Goal: Task Accomplishment & Management: Manage account settings

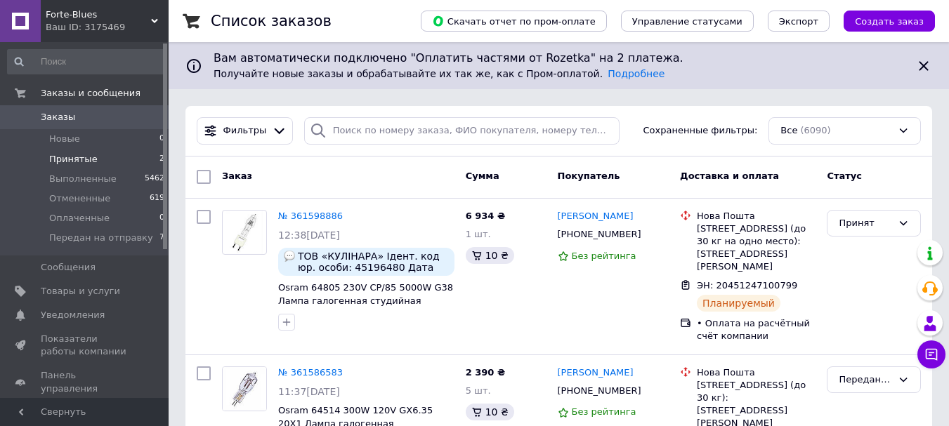
click at [63, 159] on span "Принятые" at bounding box center [73, 159] width 48 height 13
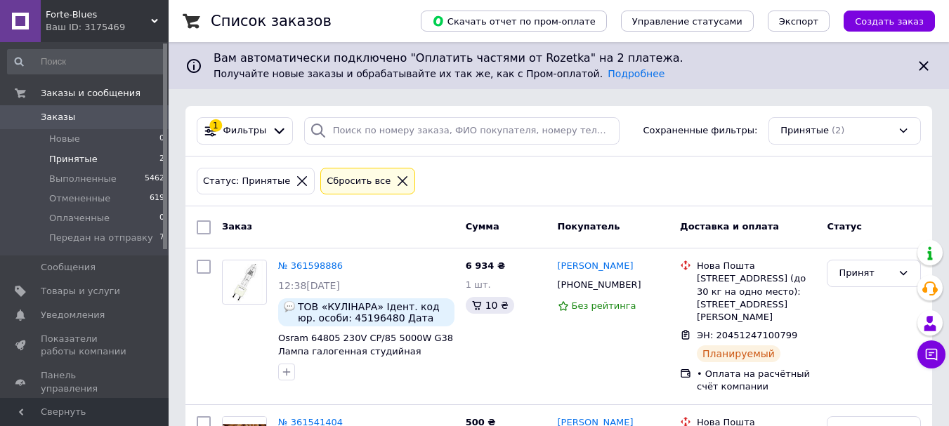
click at [55, 156] on span "Принятые" at bounding box center [73, 159] width 48 height 13
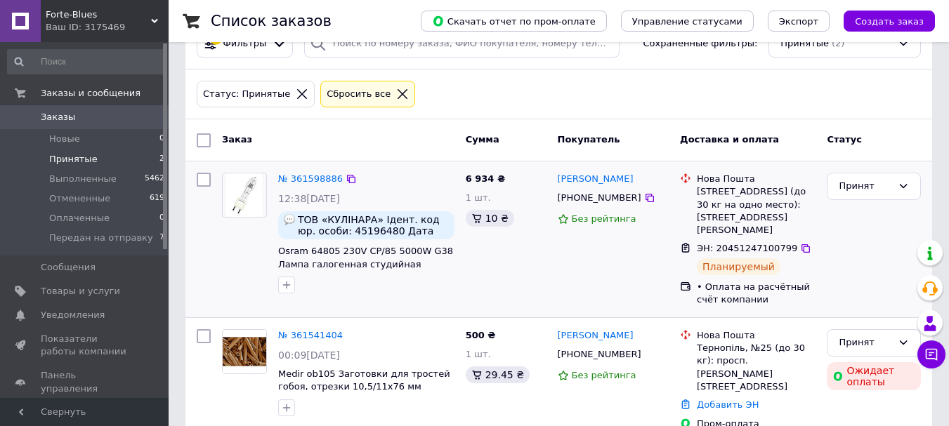
scroll to position [92, 0]
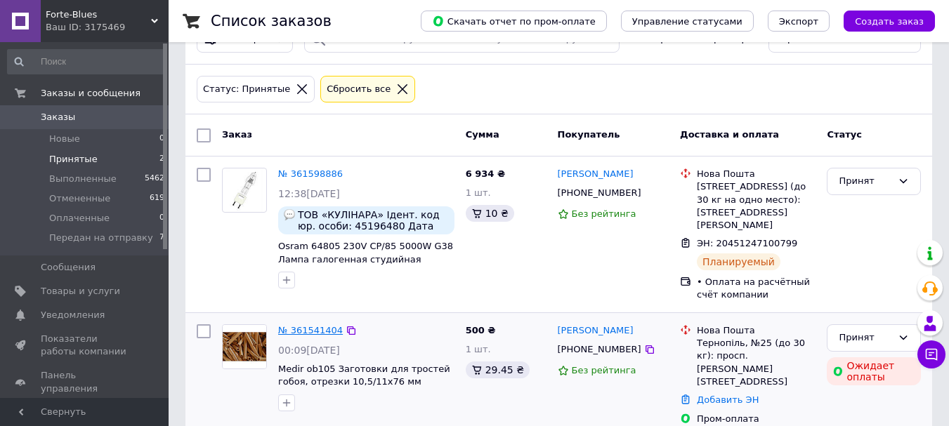
click at [310, 325] on link "№ 361541404" at bounding box center [310, 330] width 65 height 11
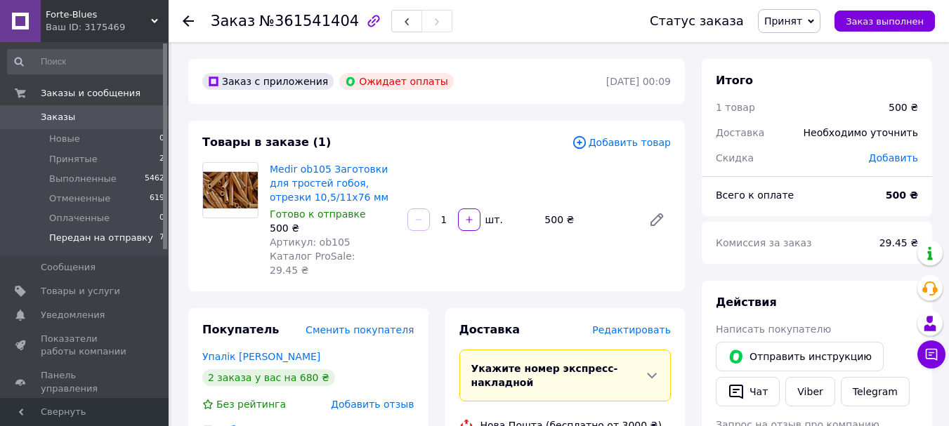
click at [80, 242] on span "Передан на отправку" at bounding box center [101, 238] width 104 height 13
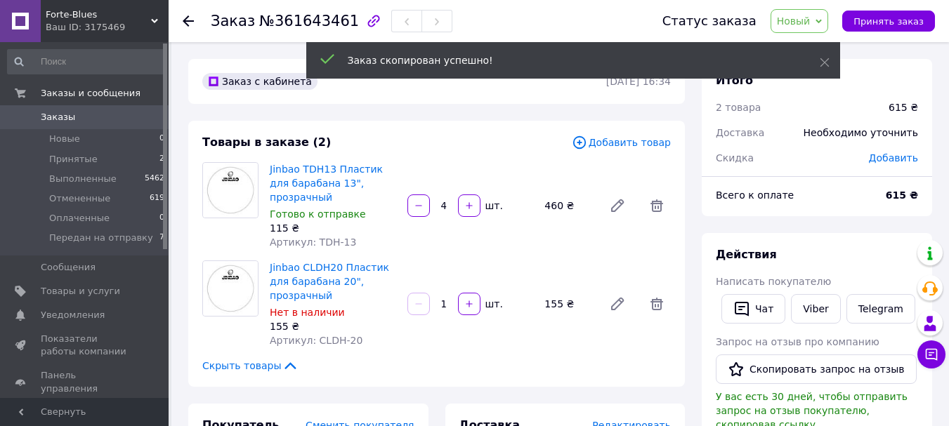
click at [625, 138] on span "Добавить товар" at bounding box center [621, 142] width 99 height 15
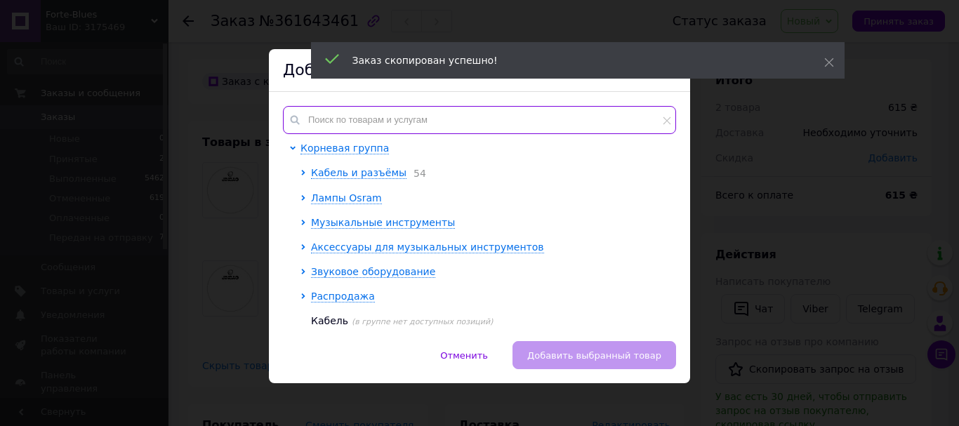
click at [402, 124] on input "text" at bounding box center [479, 120] width 393 height 28
type input "в"
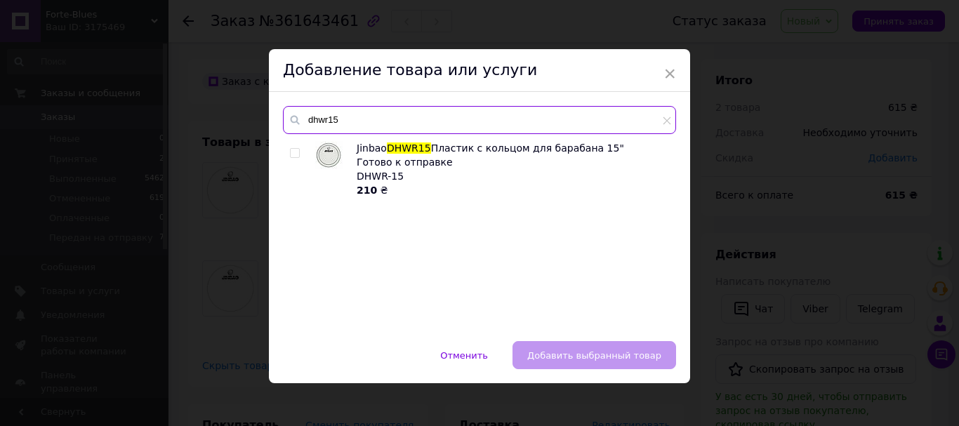
type input "dhwr15"
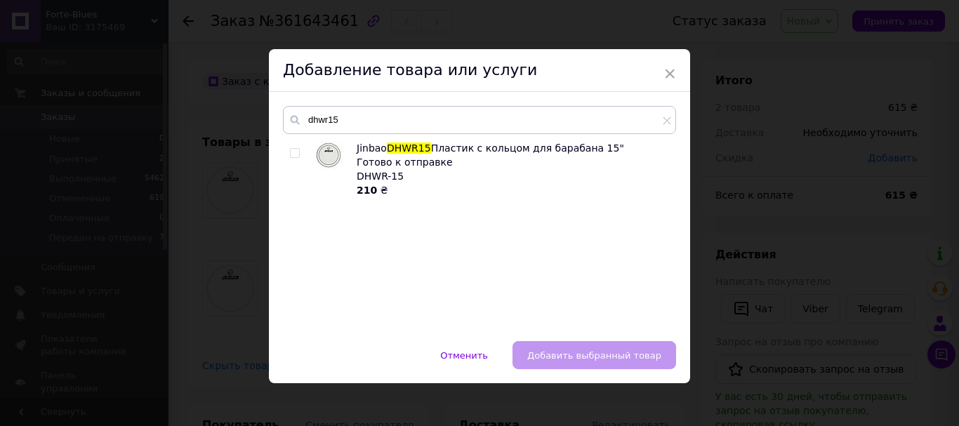
click at [294, 154] on input "checkbox" at bounding box center [294, 153] width 9 height 9
checkbox input "true"
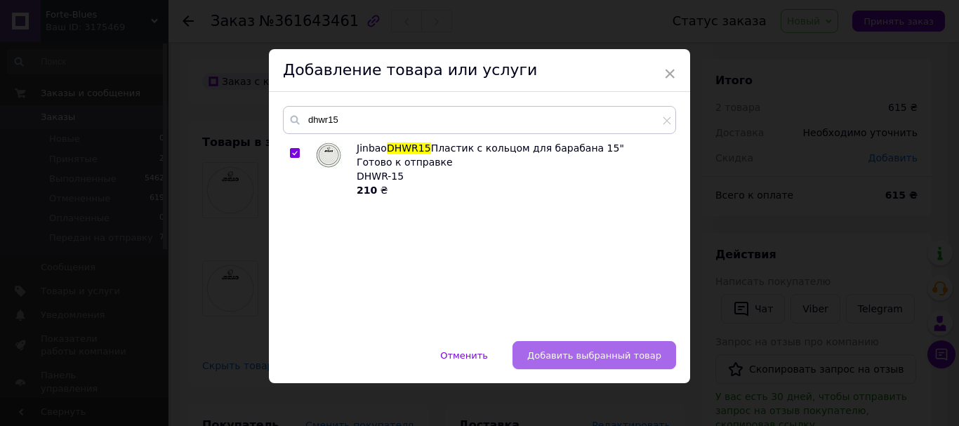
click at [624, 355] on span "Добавить выбранный товар" at bounding box center [594, 355] width 134 height 11
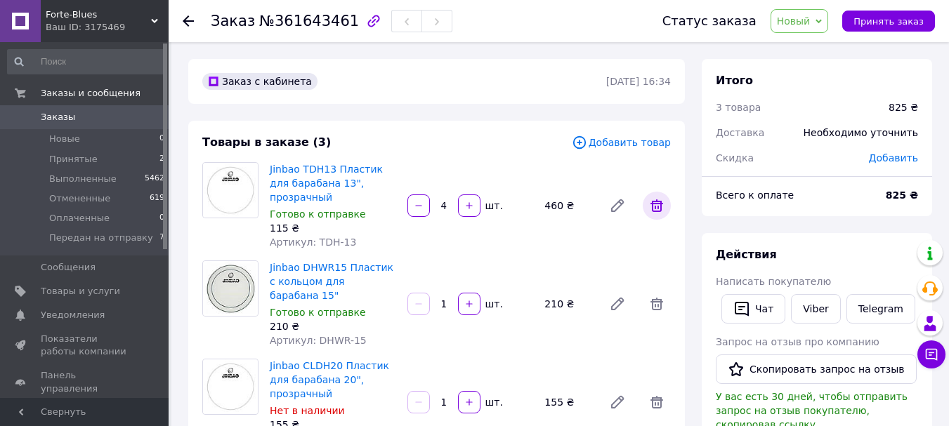
click at [659, 200] on icon at bounding box center [656, 205] width 17 height 17
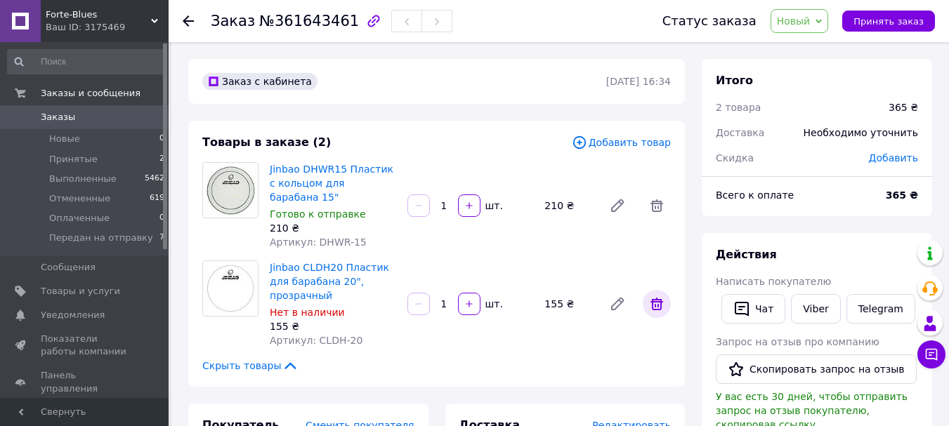
click at [652, 298] on icon at bounding box center [656, 304] width 13 height 13
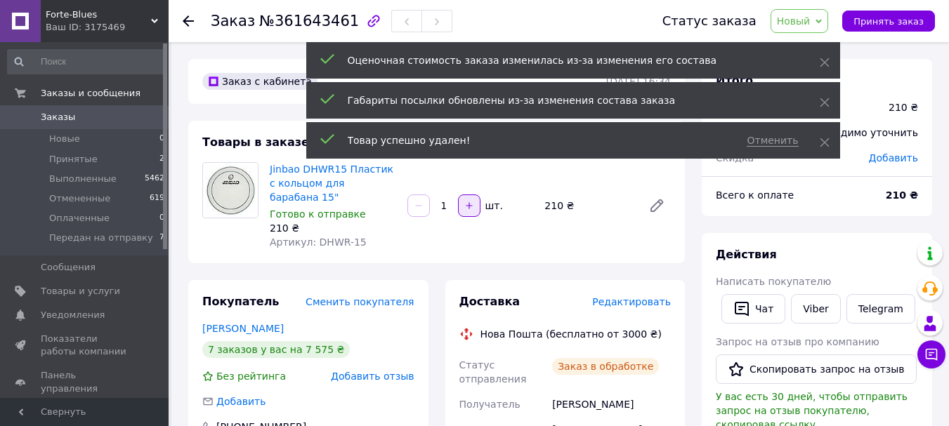
click at [466, 195] on button "button" at bounding box center [469, 206] width 22 height 22
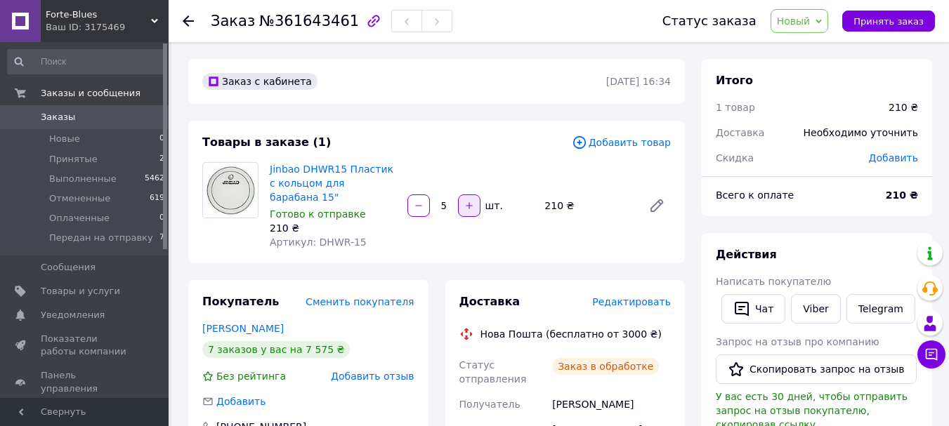
click at [466, 195] on button "button" at bounding box center [469, 206] width 22 height 22
click at [466, 201] on icon "button" at bounding box center [469, 206] width 10 height 10
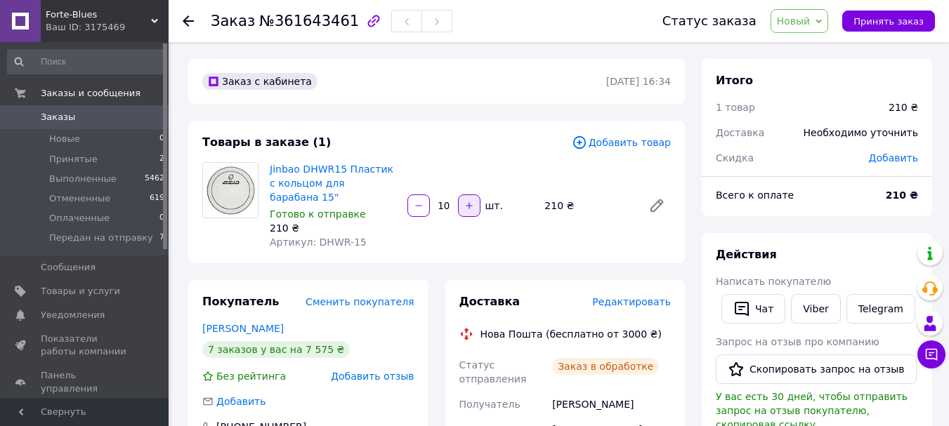
click at [466, 201] on icon "button" at bounding box center [469, 206] width 10 height 10
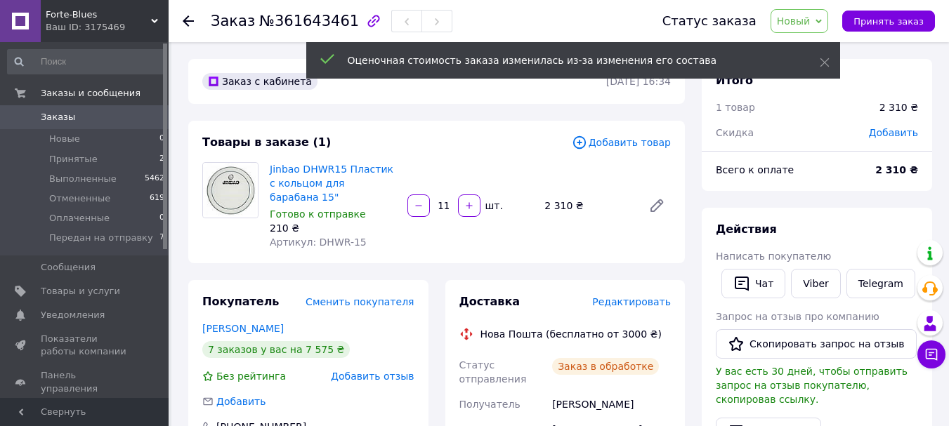
click at [416, 201] on icon "button" at bounding box center [419, 206] width 10 height 10
type input "10"
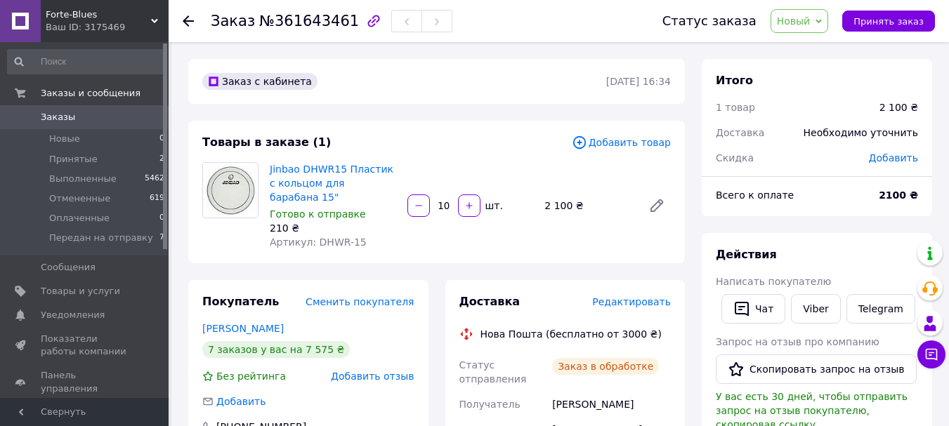
click at [890, 154] on span "Добавить" at bounding box center [893, 157] width 49 height 11
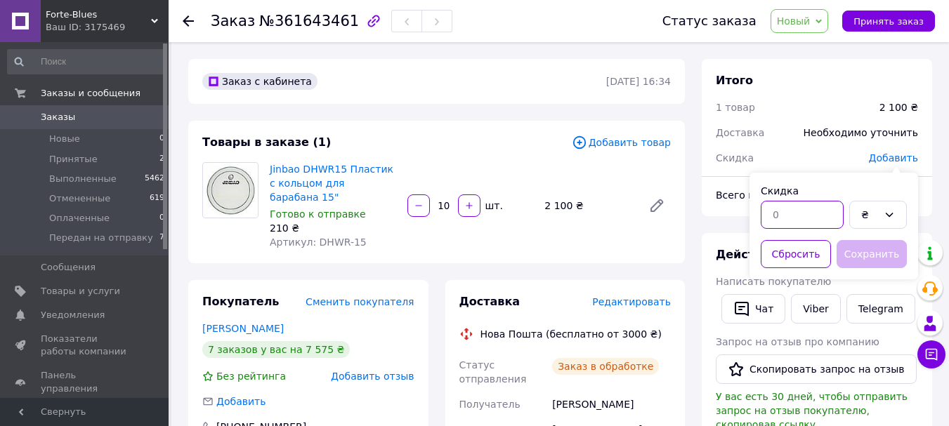
click at [792, 213] on input "text" at bounding box center [801, 215] width 83 height 28
type input "600"
click at [858, 251] on button "Сохранить" at bounding box center [871, 254] width 70 height 28
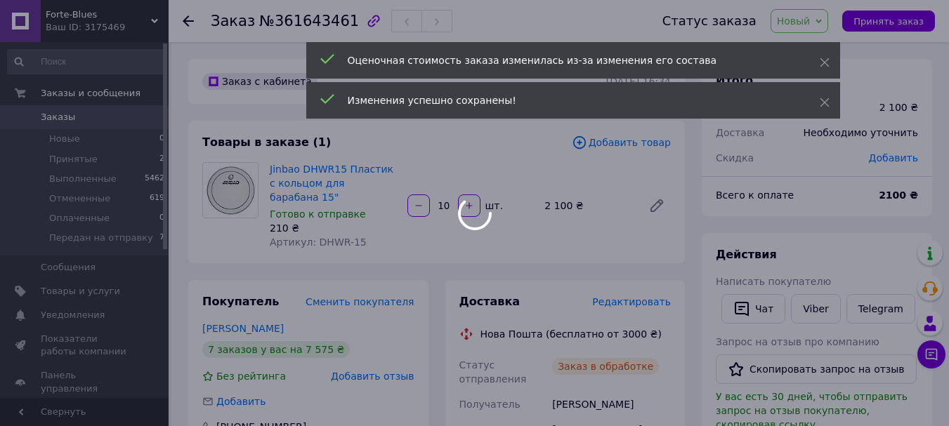
scroll to position [11, 0]
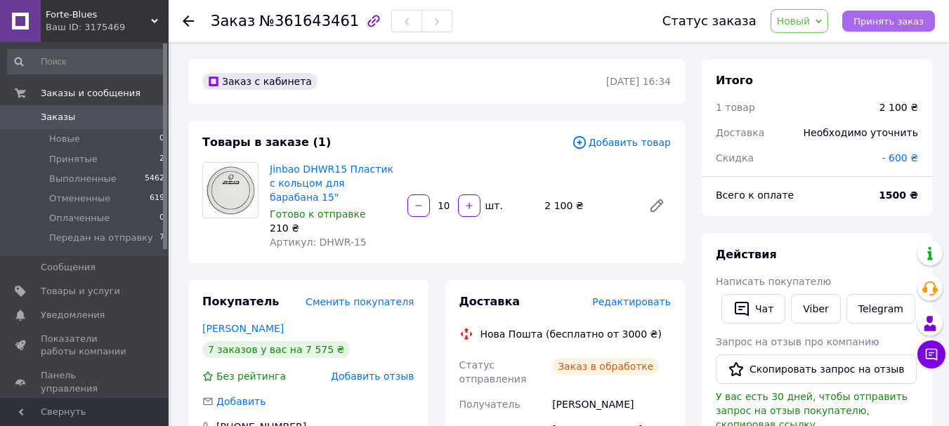
click at [888, 18] on span "Принять заказ" at bounding box center [888, 21] width 70 height 11
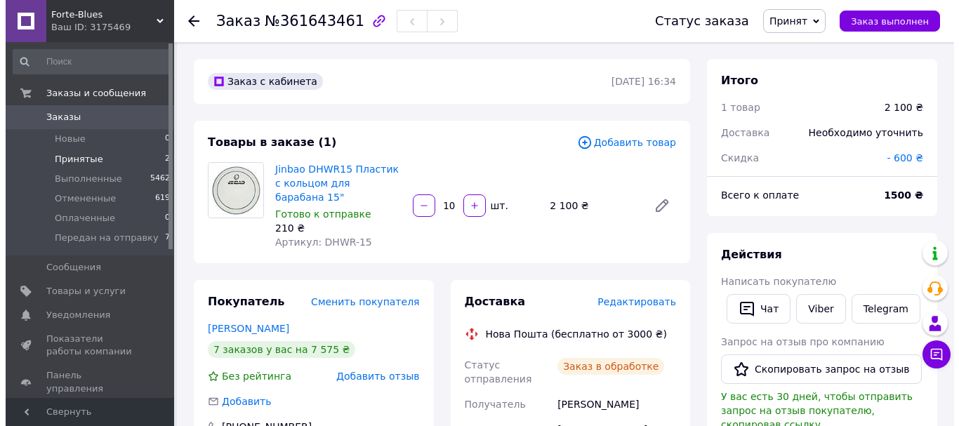
scroll to position [45, 0]
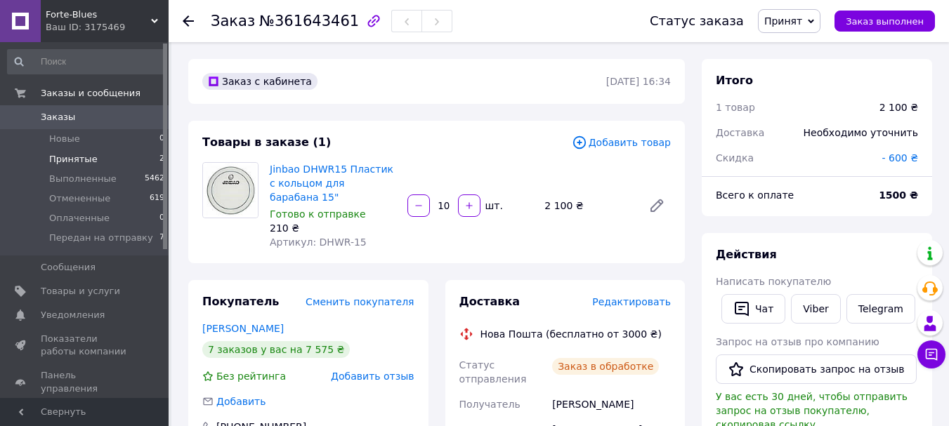
click at [78, 159] on span "Принятые" at bounding box center [73, 159] width 48 height 13
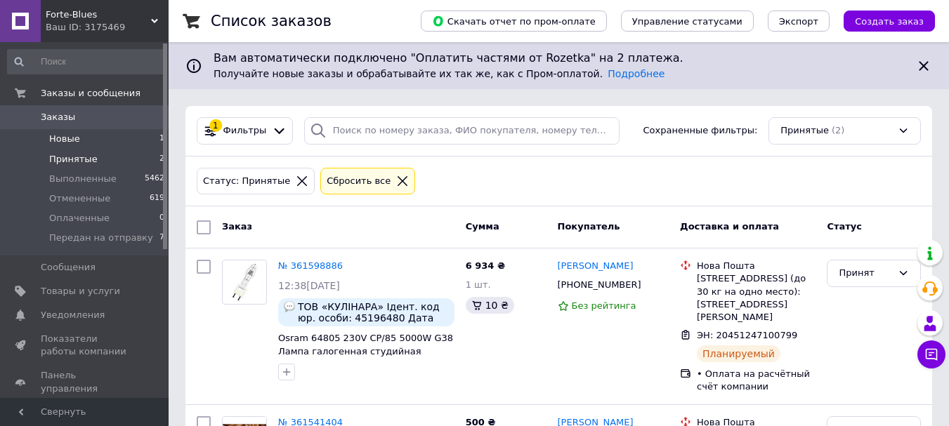
click at [73, 135] on span "Новые" at bounding box center [64, 139] width 31 height 13
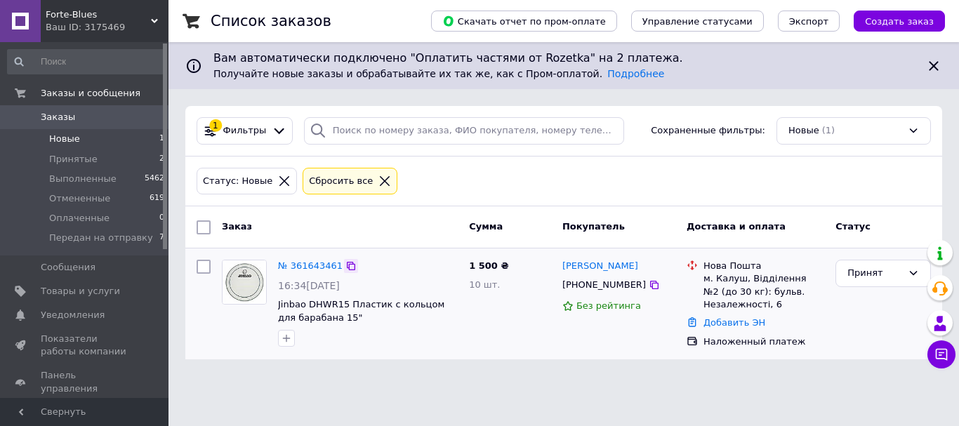
click at [347, 266] on icon at bounding box center [351, 266] width 8 height 8
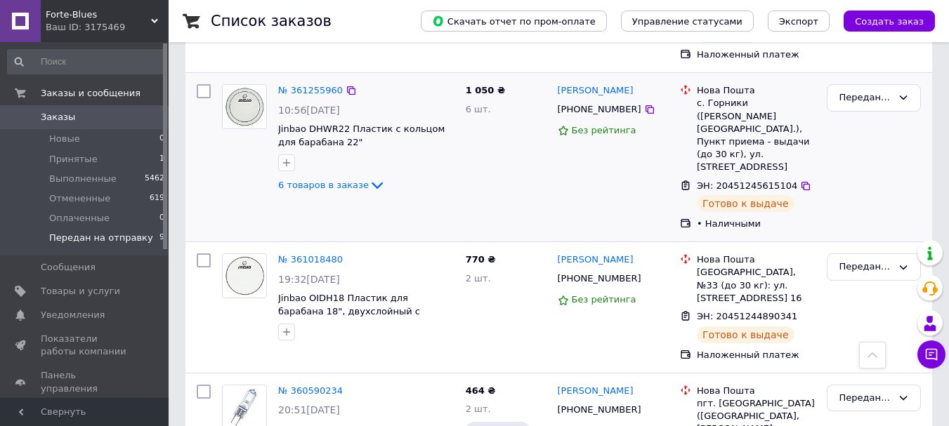
scroll to position [1081, 0]
